Goal: Consume media (video, audio): Consume media (video, audio)

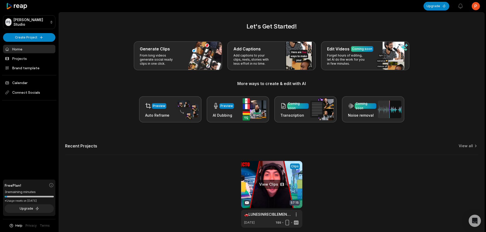
click at [267, 194] on link at bounding box center [271, 194] width 61 height 67
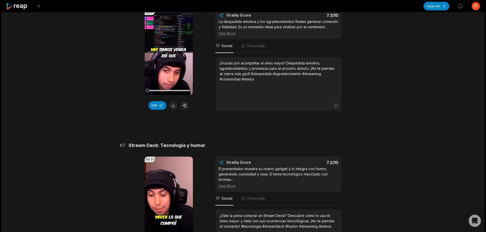
scroll to position [1341, 0]
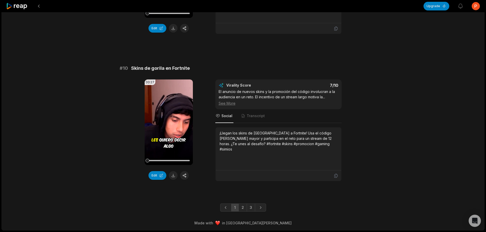
click at [234, 207] on link "1" at bounding box center [235, 208] width 8 height 8
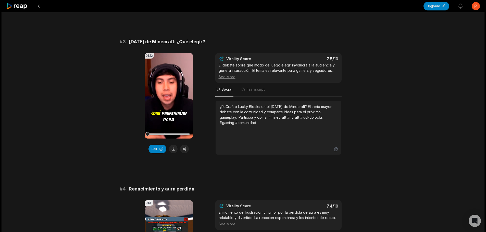
scroll to position [408, 0]
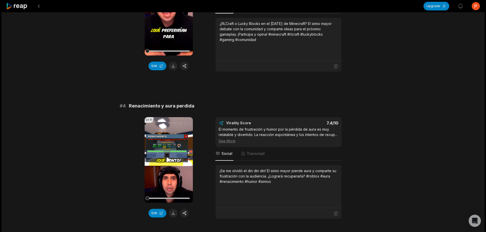
click at [170, 163] on icon at bounding box center [168, 160] width 6 height 6
click at [157, 199] on div at bounding box center [168, 198] width 42 height 1
click at [163, 199] on div at bounding box center [168, 198] width 42 height 1
click at [169, 203] on div at bounding box center [168, 198] width 42 height 9
click at [170, 200] on div at bounding box center [169, 199] width 4 height 4
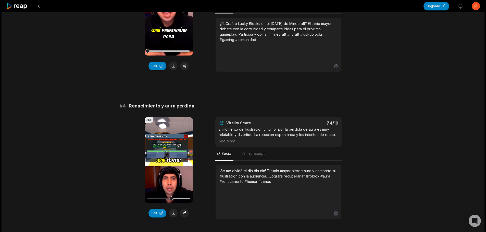
click at [160, 162] on video "Your browser does not support mp4 format." at bounding box center [169, 160] width 48 height 86
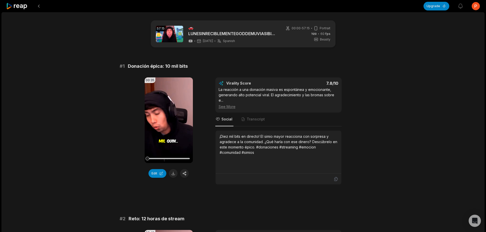
scroll to position [0, 0]
drag, startPoint x: 170, startPoint y: 119, endPoint x: 169, endPoint y: 123, distance: 4.0
click at [170, 119] on icon at bounding box center [168, 121] width 6 height 6
click at [167, 157] on div at bounding box center [168, 158] width 42 height 9
click at [172, 158] on div at bounding box center [168, 158] width 42 height 1
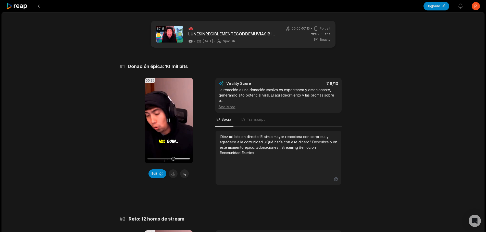
click at [177, 158] on div at bounding box center [168, 158] width 42 height 1
click at [184, 158] on div at bounding box center [168, 158] width 42 height 1
click at [170, 118] on icon at bounding box center [168, 121] width 6 height 6
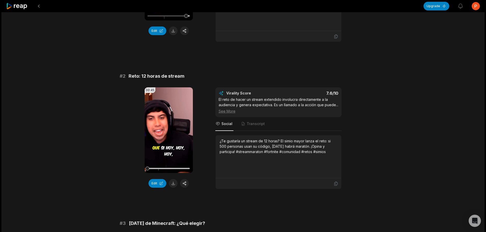
scroll to position [153, 0]
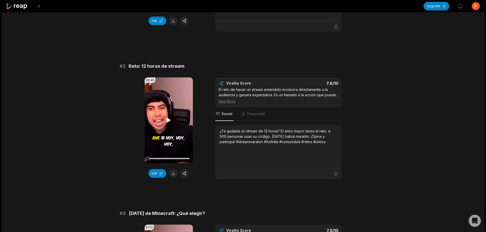
click at [169, 119] on icon at bounding box center [168, 120] width 6 height 6
click at [159, 158] on div at bounding box center [168, 158] width 42 height 1
click at [162, 158] on div at bounding box center [168, 158] width 42 height 1
click at [173, 158] on div at bounding box center [168, 158] width 42 height 1
click at [169, 158] on div at bounding box center [168, 158] width 42 height 1
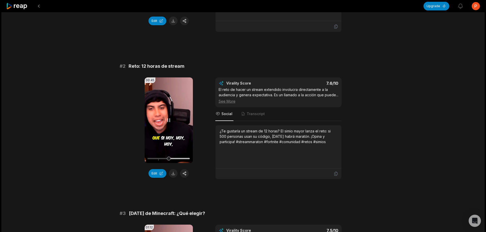
click at [175, 159] on div at bounding box center [168, 158] width 42 height 1
click at [177, 159] on div at bounding box center [168, 158] width 42 height 1
click at [187, 158] on div at bounding box center [168, 158] width 42 height 1
click at [172, 123] on video "Your browser does not support mp4 format." at bounding box center [169, 121] width 48 height 86
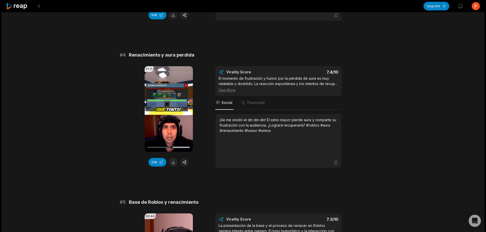
scroll to position [561, 0]
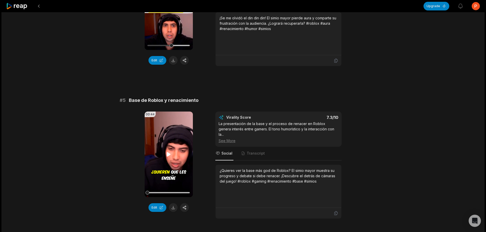
click at [168, 157] on icon at bounding box center [169, 154] width 4 height 4
click at [154, 196] on div at bounding box center [168, 192] width 42 height 9
click at [157, 197] on div at bounding box center [168, 192] width 42 height 9
click at [163, 197] on div at bounding box center [168, 192] width 42 height 9
click at [169, 197] on div at bounding box center [168, 192] width 42 height 9
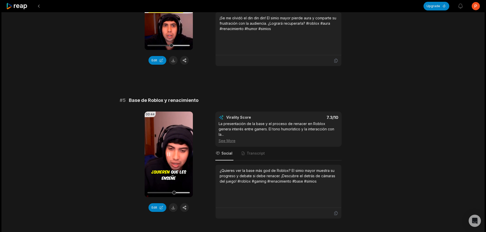
click at [178, 197] on div at bounding box center [168, 192] width 42 height 9
click at [186, 196] on div at bounding box center [168, 192] width 42 height 9
click at [169, 158] on icon at bounding box center [168, 154] width 6 height 6
